Goal: Information Seeking & Learning: Learn about a topic

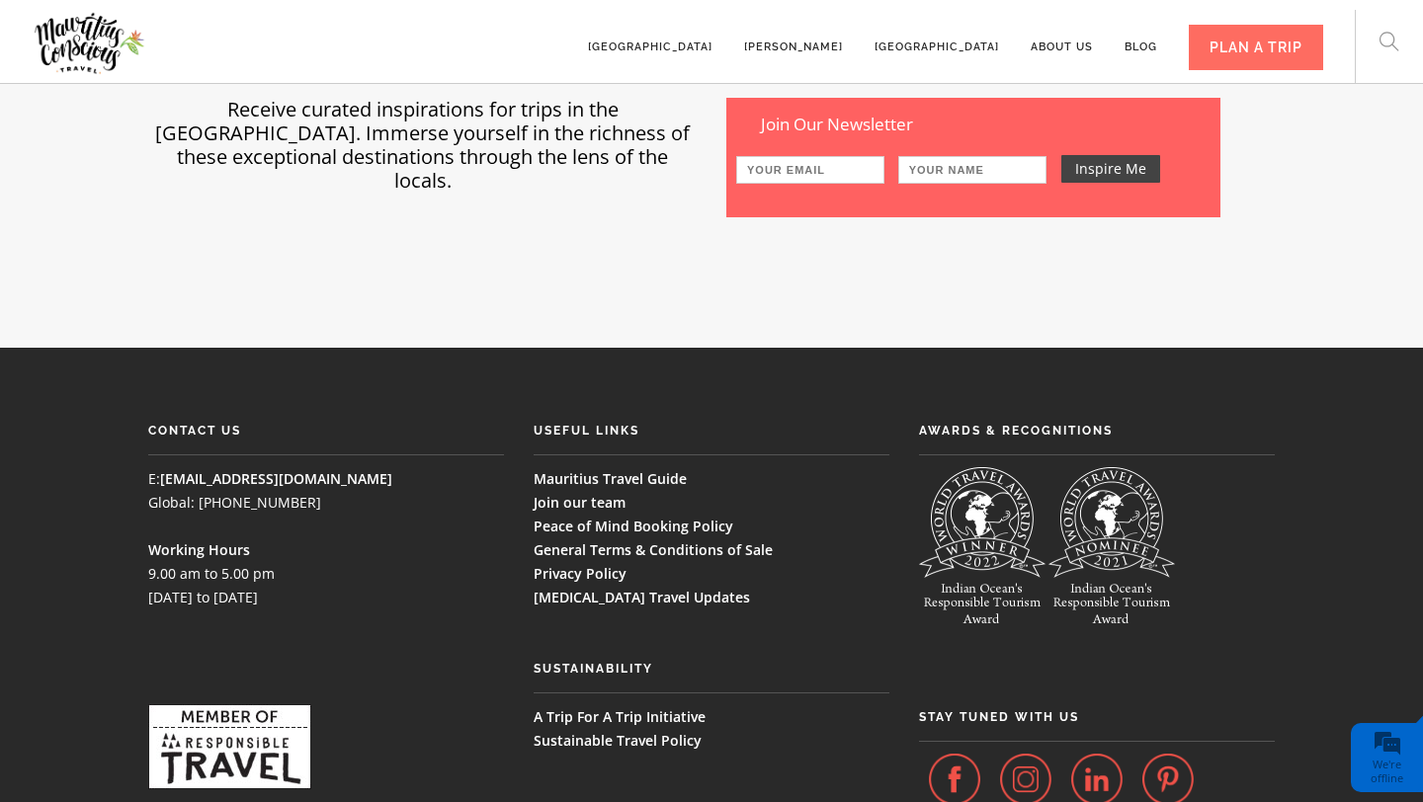
scroll to position [5414, 0]
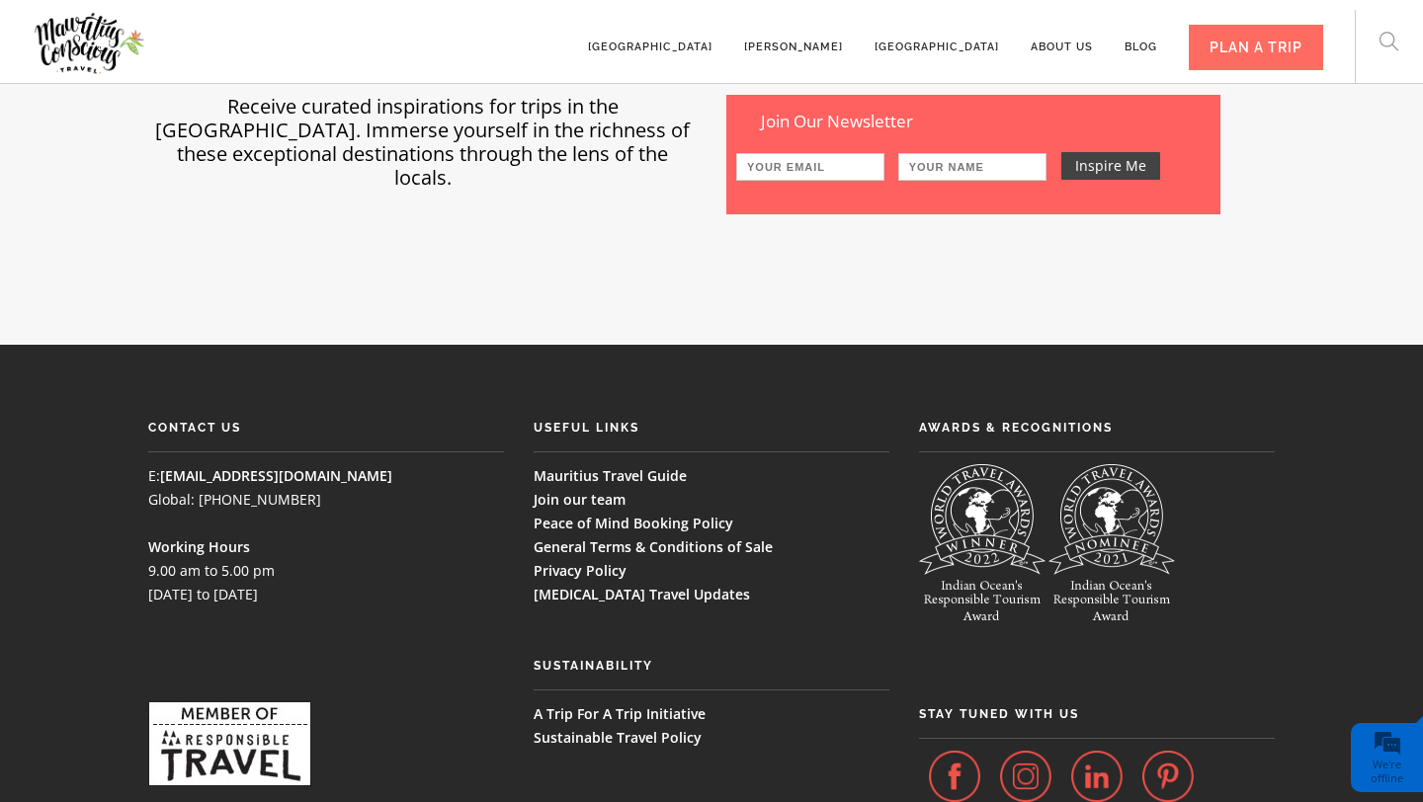
click at [623, 466] on link "Mauritius Travel Guide" at bounding box center [610, 475] width 153 height 19
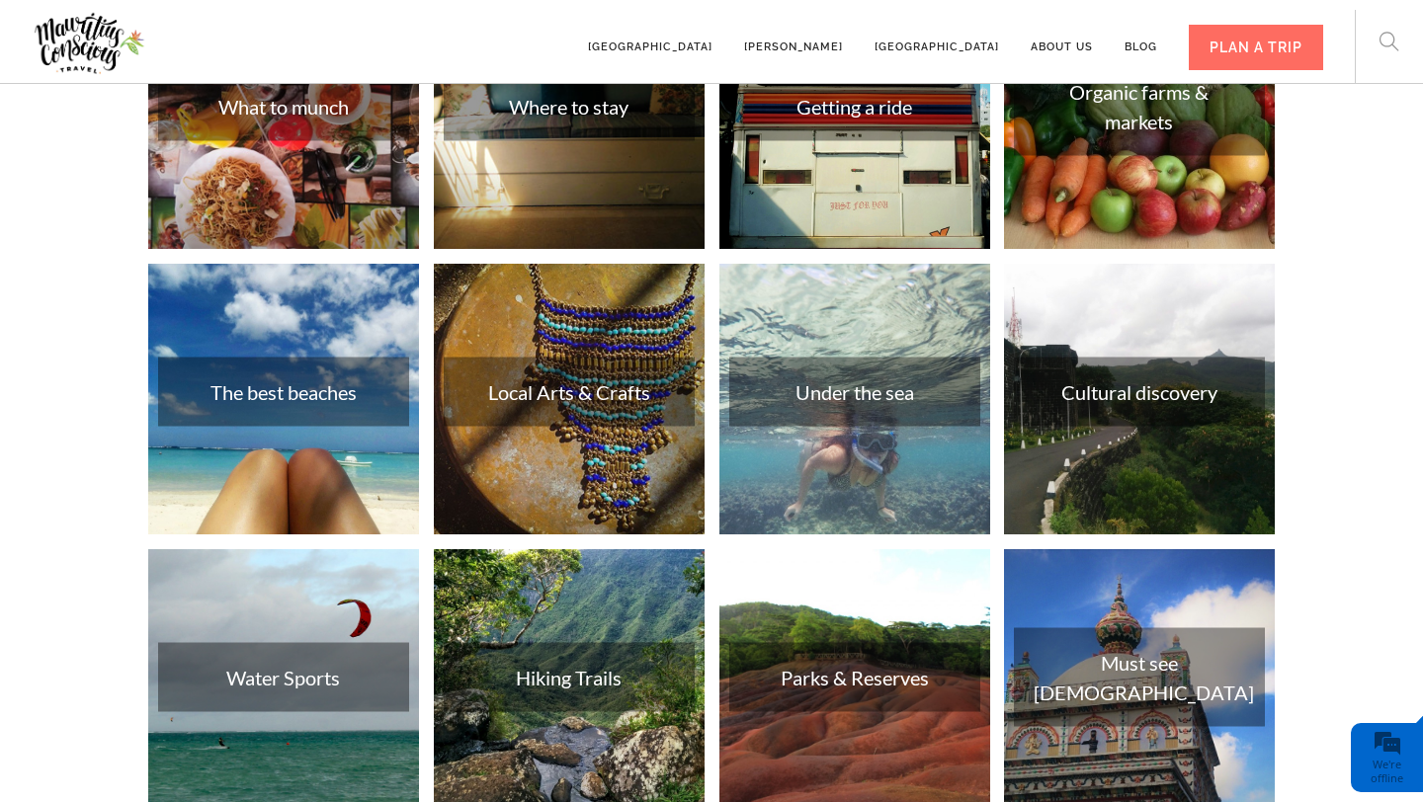
scroll to position [2814, 0]
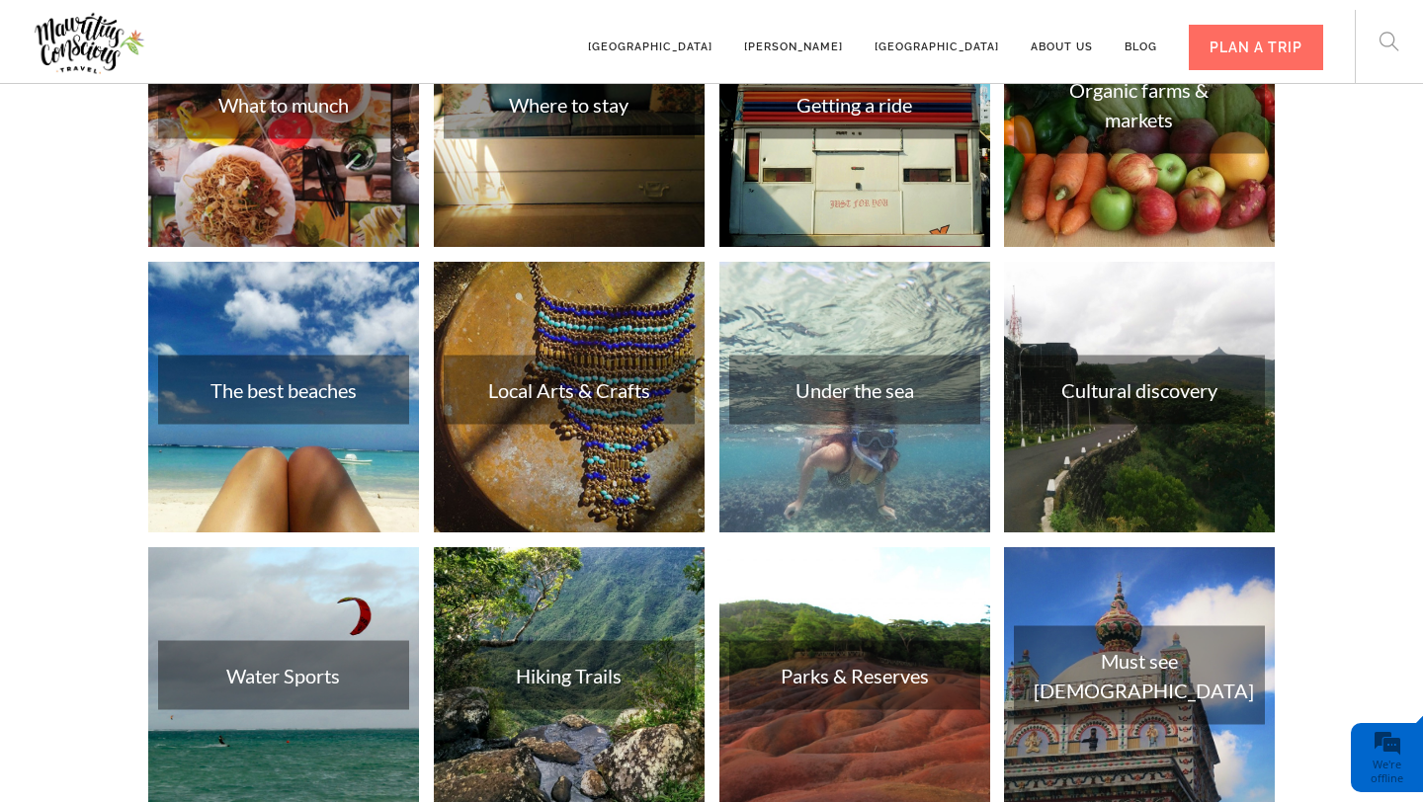
click at [833, 390] on link at bounding box center [854, 397] width 271 height 271
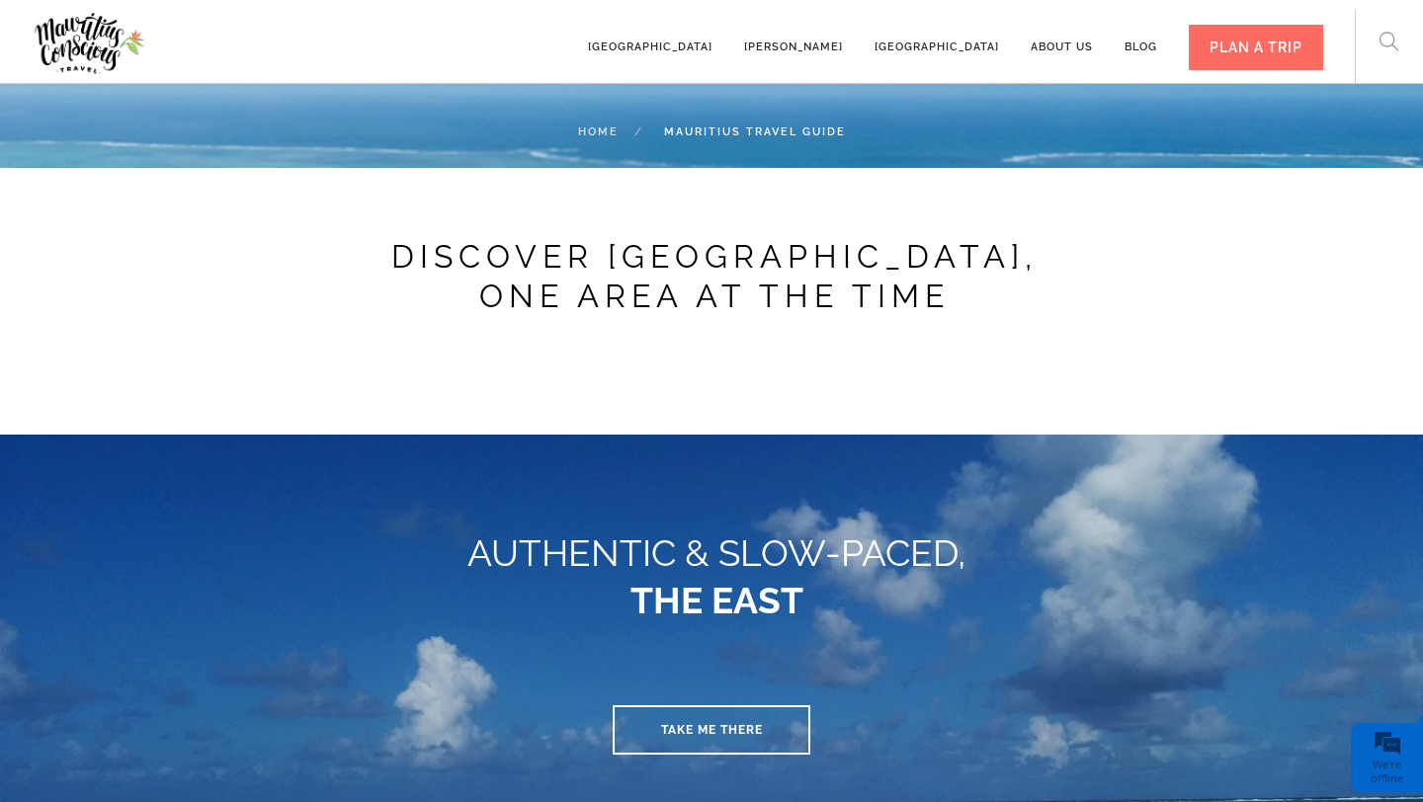
scroll to position [815, 0]
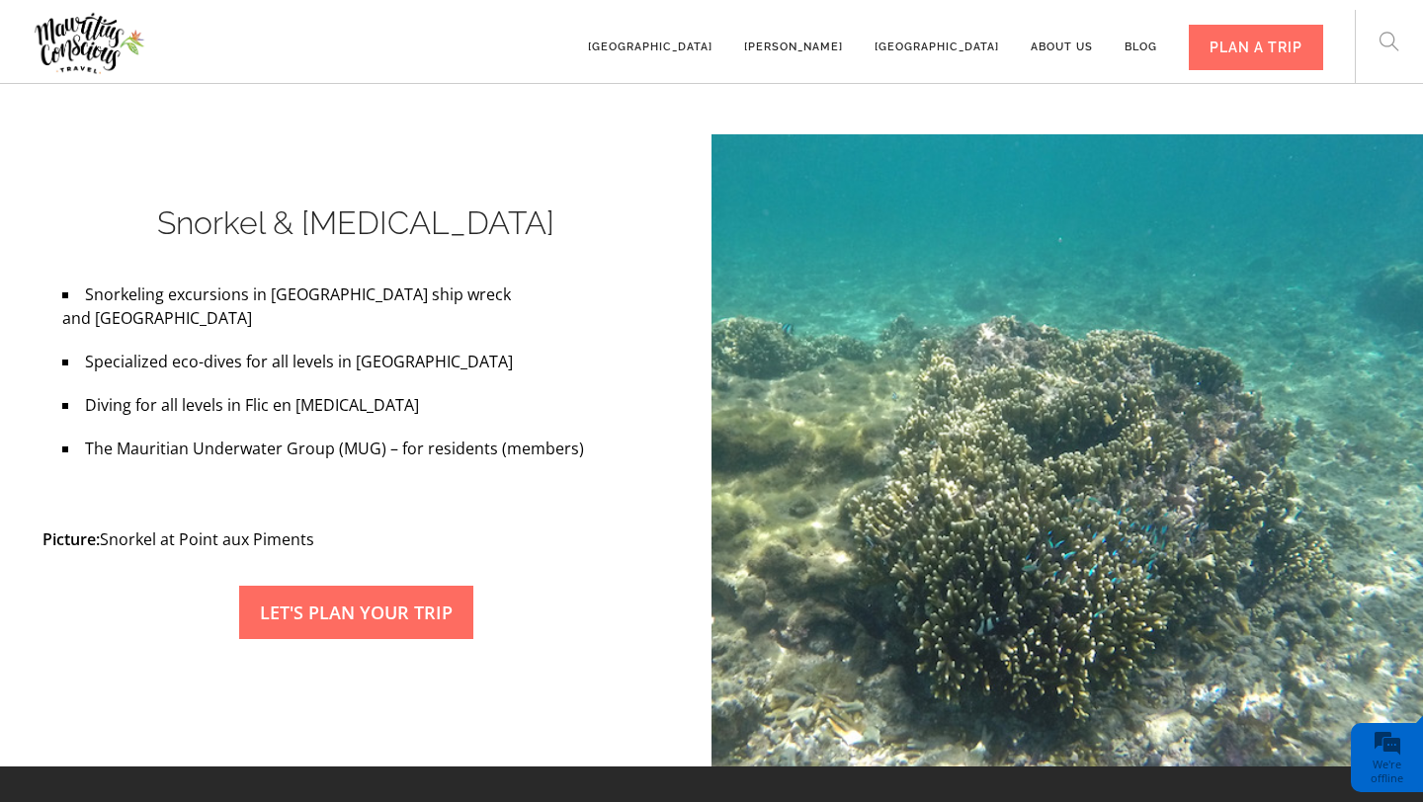
scroll to position [5792, 0]
